Goal: Task Accomplishment & Management: Manage account settings

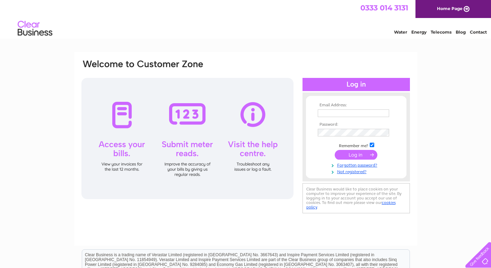
type input "[EMAIL_ADDRESS][DOMAIN_NAME]"
click at [121, 122] on div at bounding box center [187, 138] width 212 height 121
click at [358, 156] on input "submit" at bounding box center [355, 155] width 43 height 10
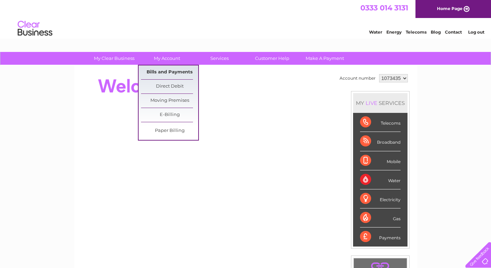
click at [178, 70] on link "Bills and Payments" at bounding box center [169, 72] width 57 height 14
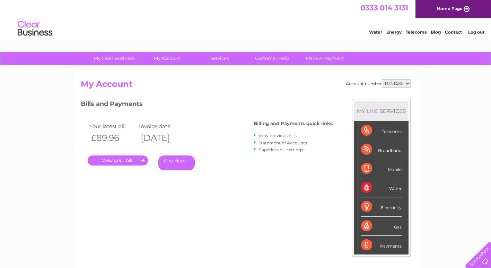
click at [129, 162] on link "." at bounding box center [118, 160] width 60 height 10
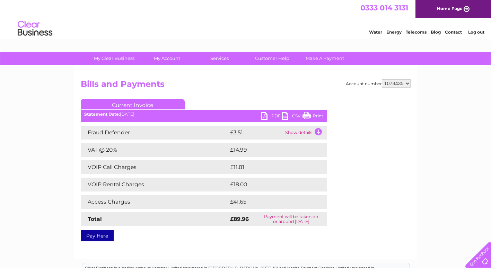
click at [306, 114] on link "Print" at bounding box center [312, 117] width 21 height 10
